Goal: Transaction & Acquisition: Obtain resource

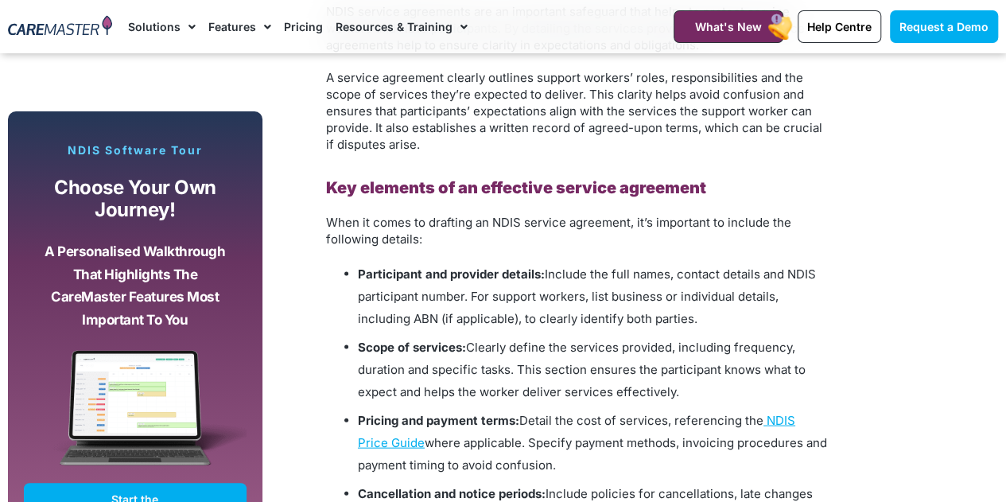
scroll to position [1486, 0]
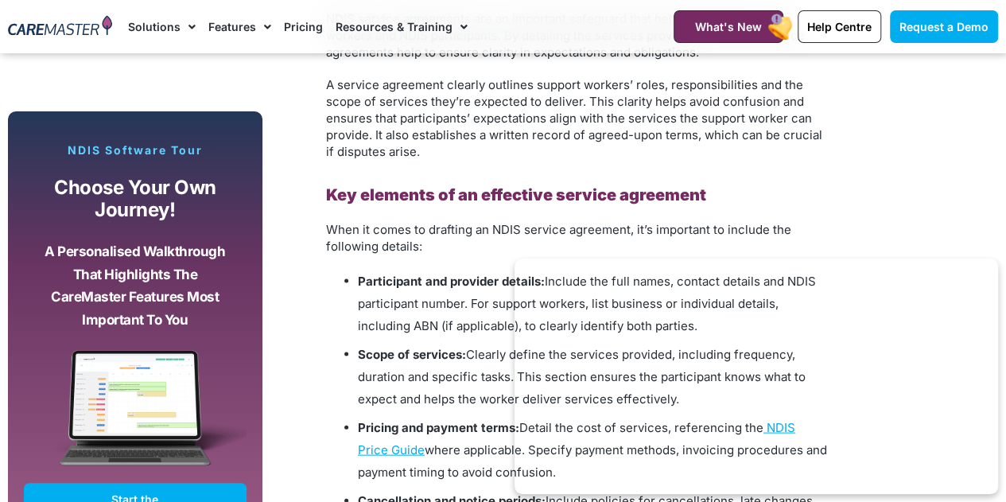
click at [10, 35] on img at bounding box center [60, 26] width 104 height 23
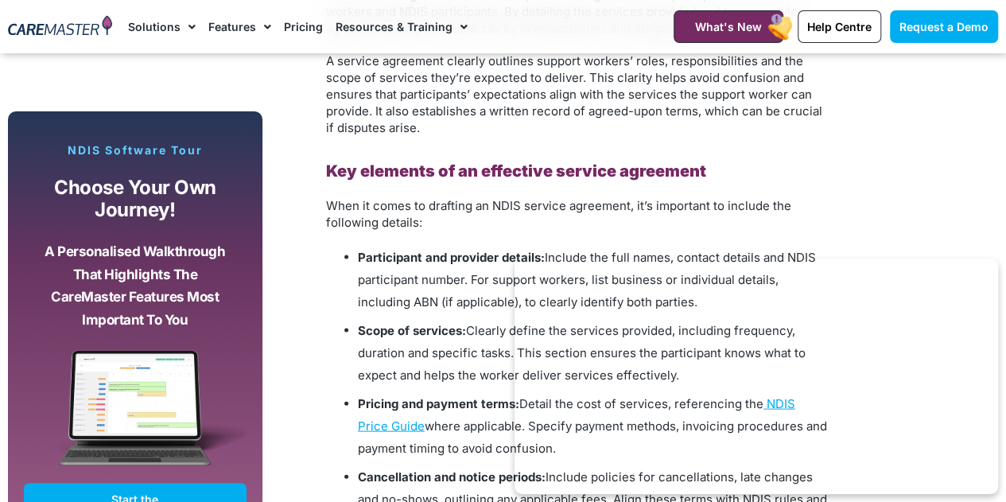
scroll to position [1509, 0]
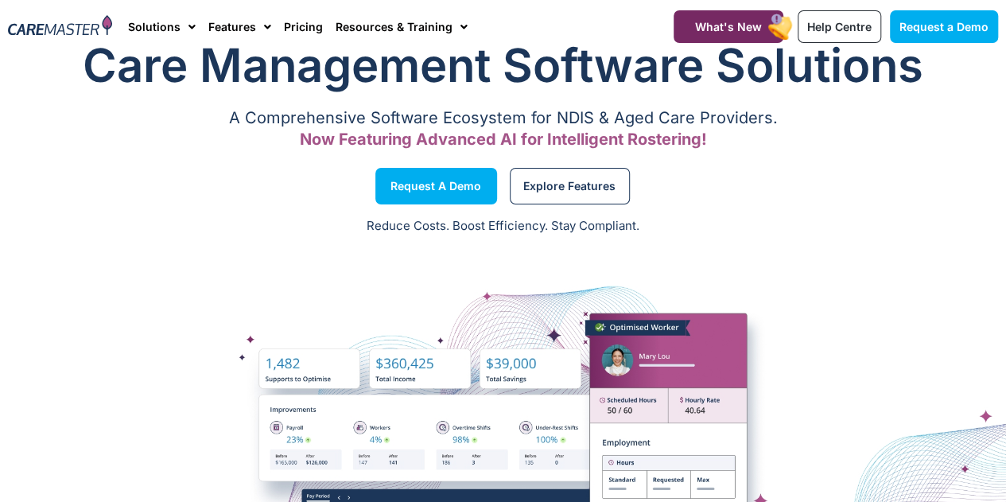
scroll to position [30, 0]
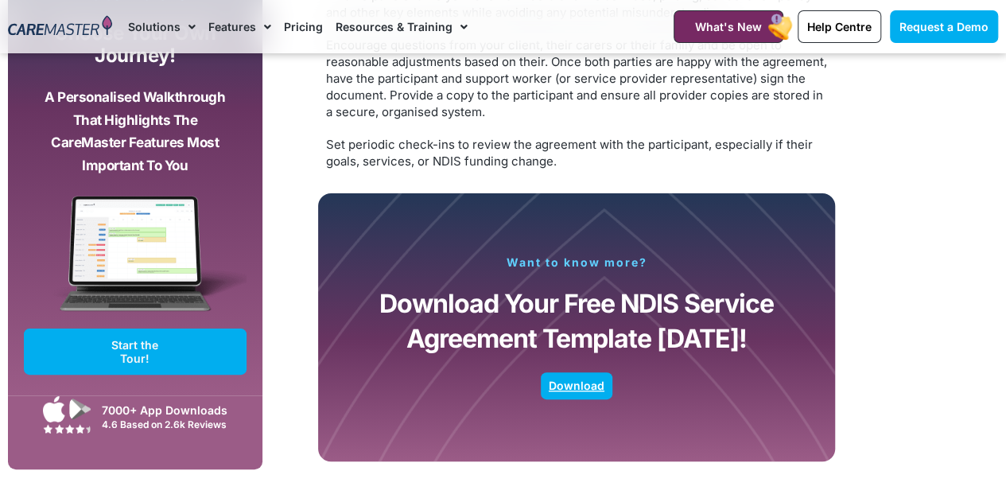
scroll to position [3040, 0]
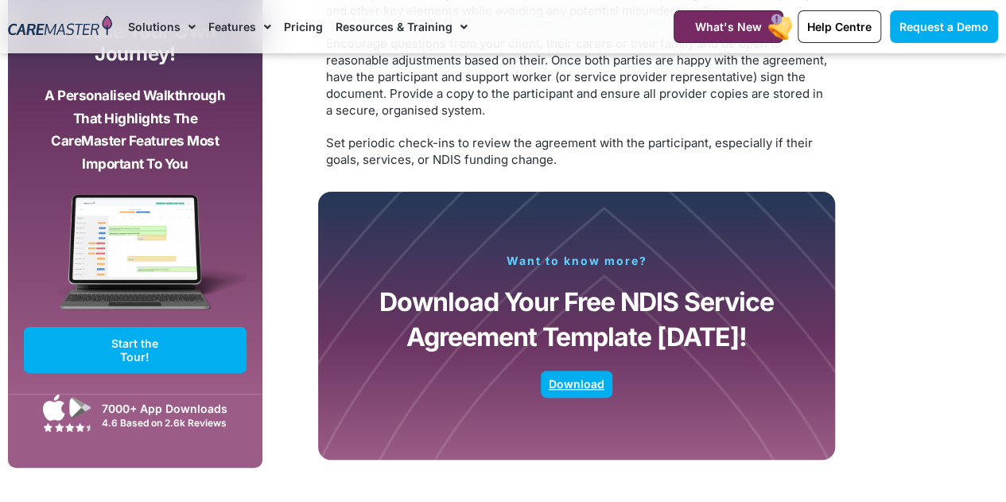
click at [584, 385] on span "Download" at bounding box center [577, 384] width 56 height 8
